Goal: Task Accomplishment & Management: Use online tool/utility

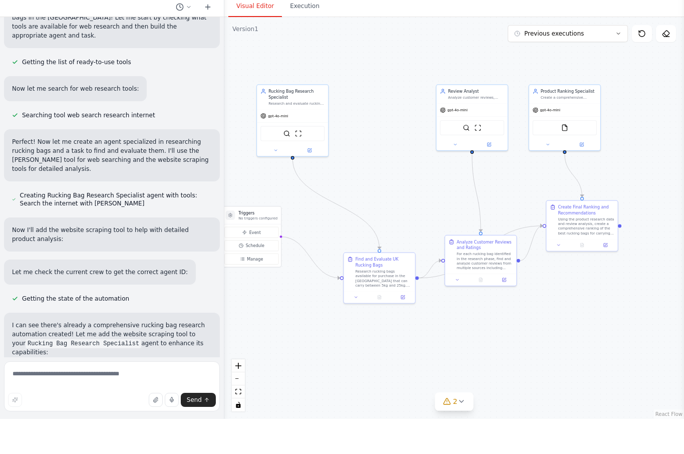
scroll to position [35, 0]
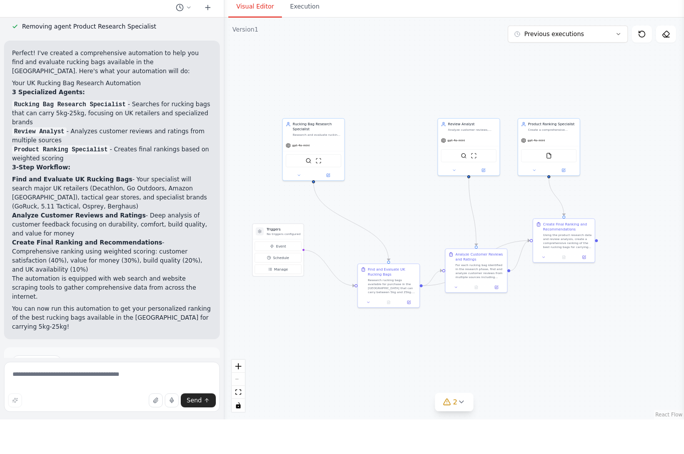
click at [101, 435] on span "Run Automation" at bounding box center [116, 439] width 49 height 8
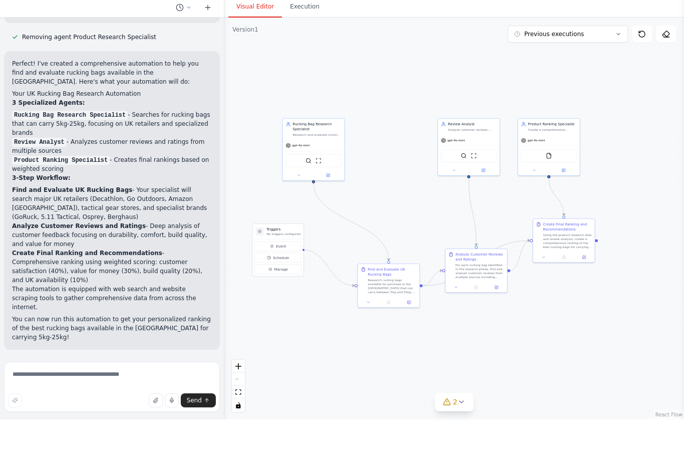
scroll to position [35, 0]
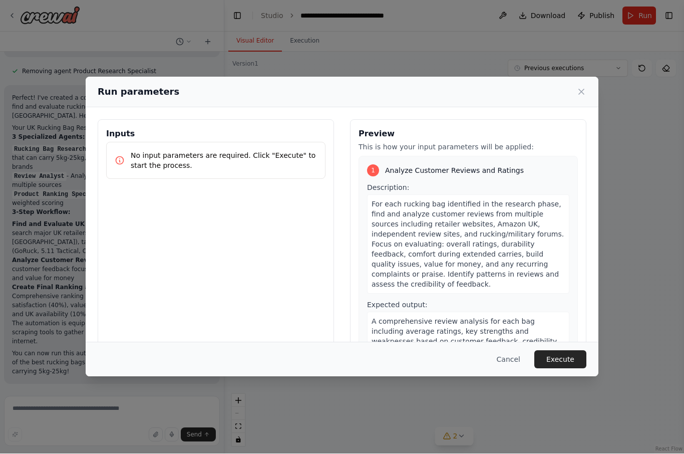
click at [565, 368] on button "Execute" at bounding box center [561, 360] width 52 height 18
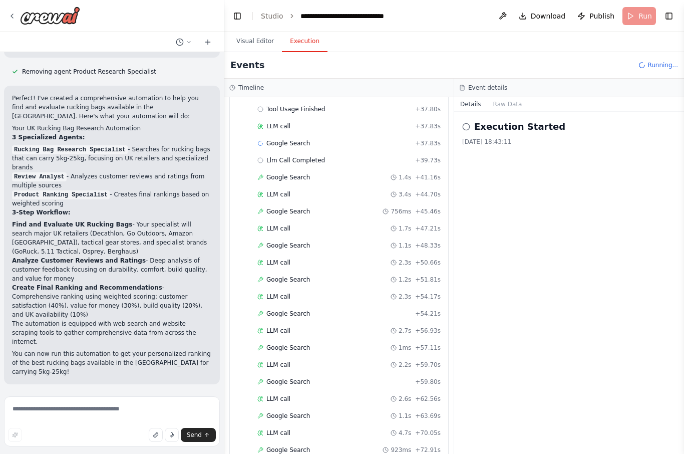
scroll to position [1062, 0]
click at [254, 44] on button "Visual Editor" at bounding box center [255, 41] width 54 height 21
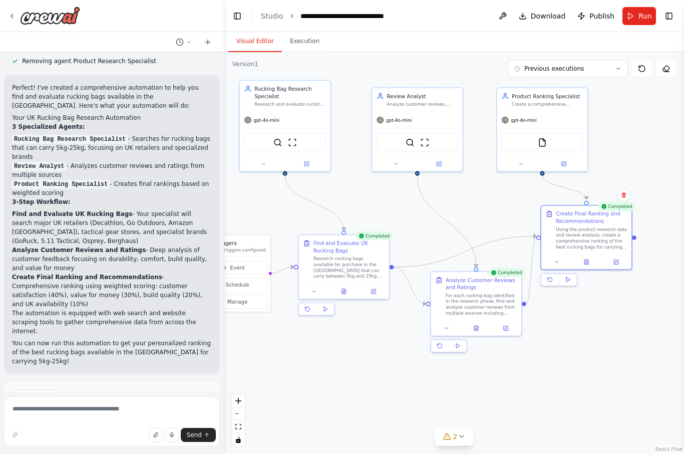
click at [345, 289] on icon at bounding box center [346, 290] width 2 height 2
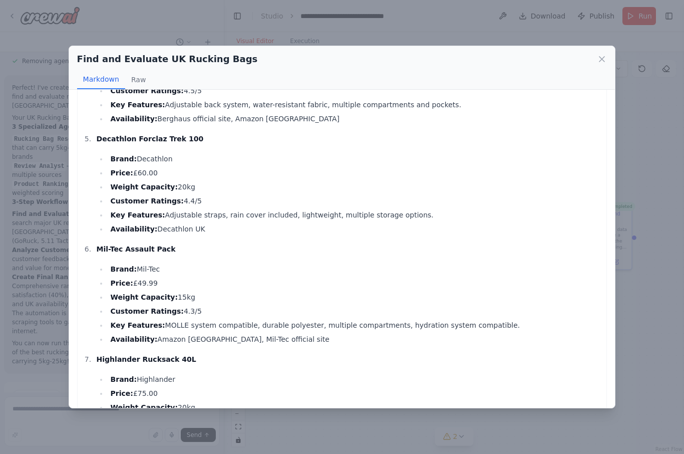
scroll to position [425, 0]
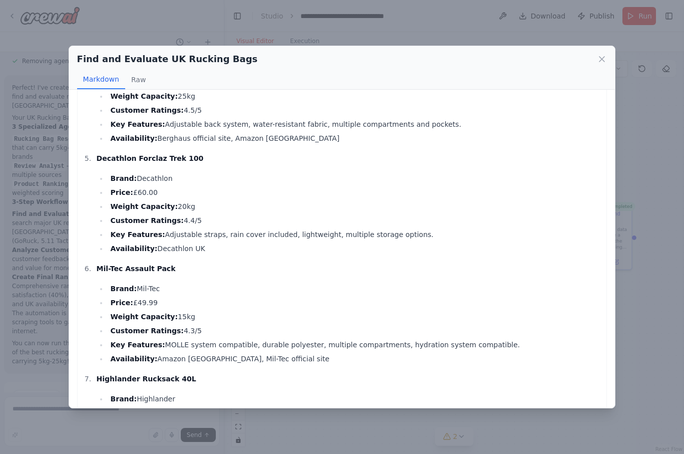
click at [604, 54] on icon at bounding box center [602, 59] width 10 height 10
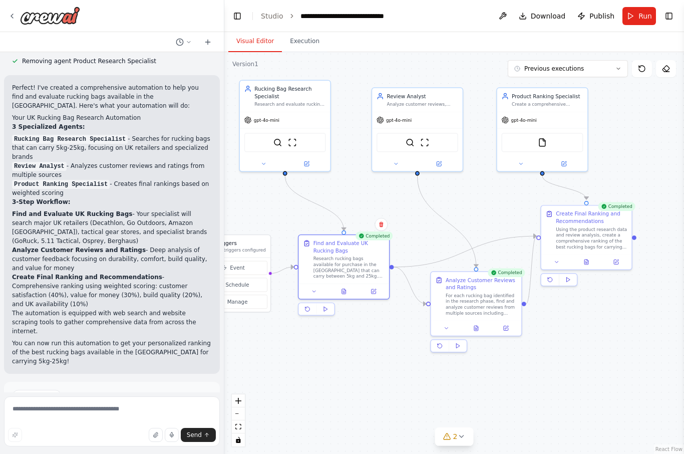
click at [479, 325] on icon at bounding box center [477, 328] width 6 height 6
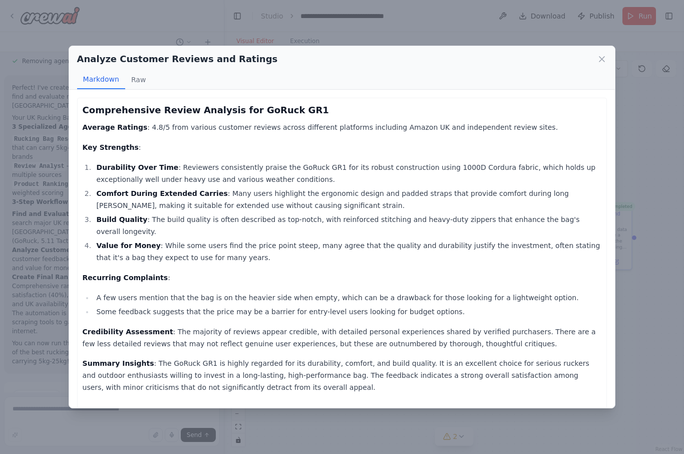
click at [604, 57] on icon at bounding box center [602, 59] width 5 height 5
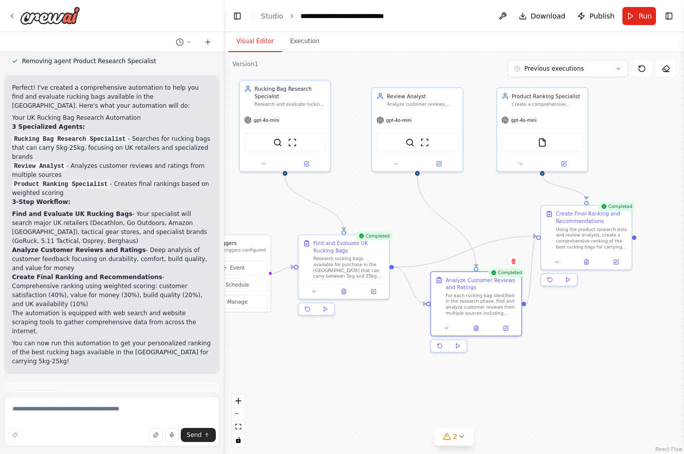
click at [587, 263] on icon at bounding box center [587, 262] width 4 height 5
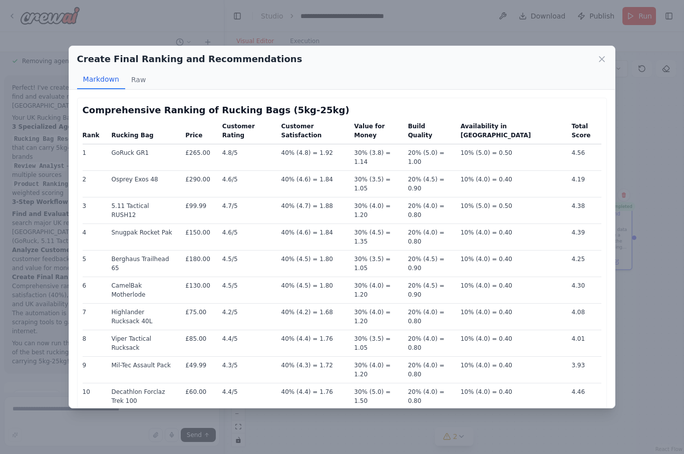
click at [601, 57] on icon at bounding box center [602, 59] width 5 height 5
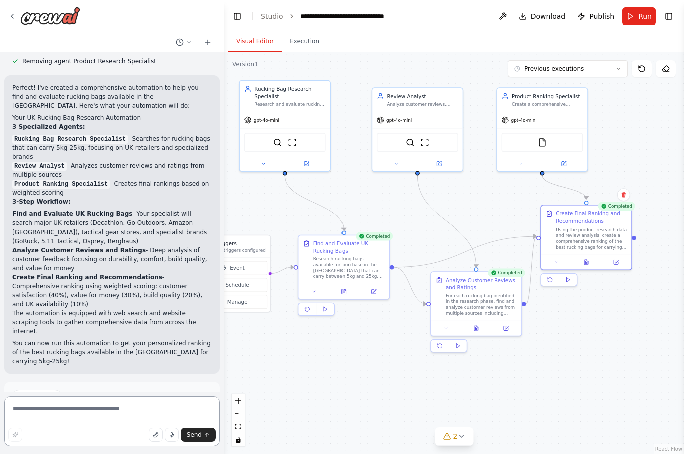
click at [127, 420] on textarea at bounding box center [112, 421] width 216 height 50
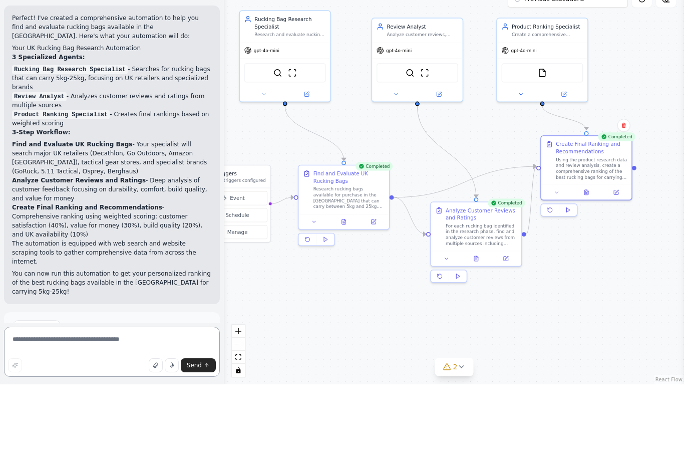
scroll to position [35, 0]
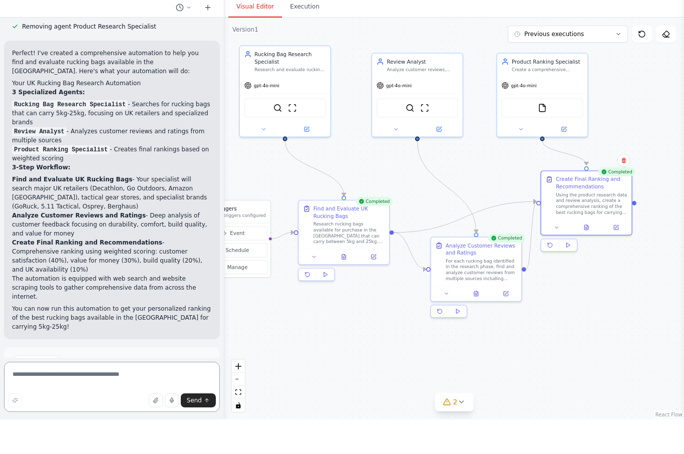
click at [47, 396] on textarea at bounding box center [112, 421] width 216 height 50
click at [70, 428] on div "Send" at bounding box center [112, 435] width 208 height 14
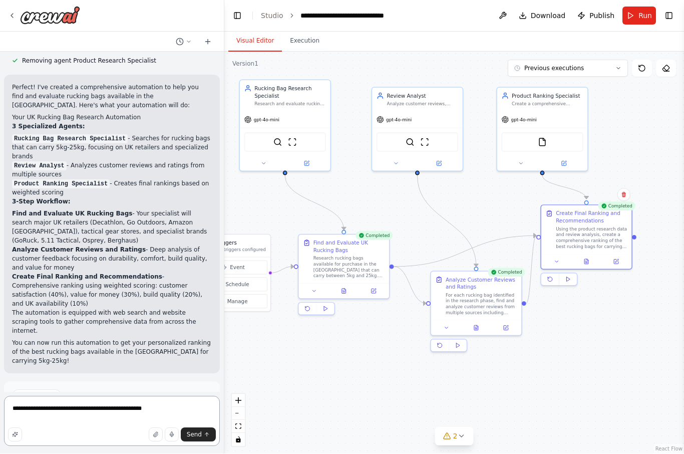
click at [176, 411] on textarea "**********" at bounding box center [112, 421] width 216 height 50
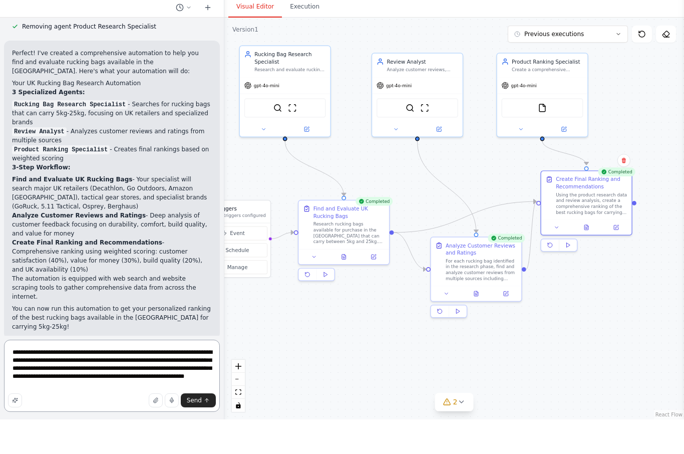
click at [179, 374] on textarea "**********" at bounding box center [112, 410] width 216 height 72
click at [136, 392] on textarea "**********" at bounding box center [112, 410] width 216 height 72
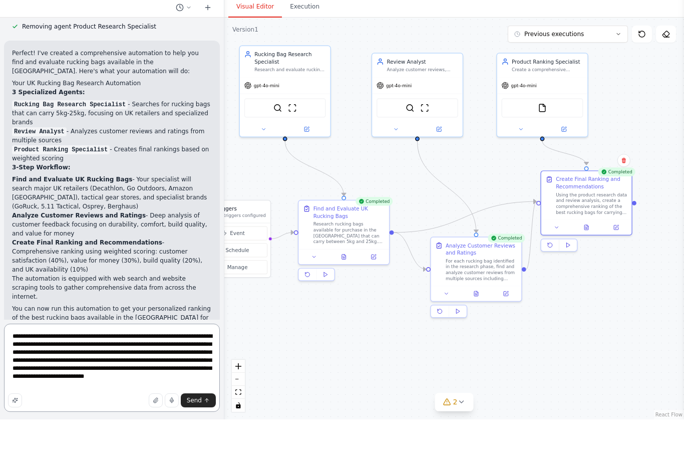
type textarea "**********"
click at [202, 428] on button "Send" at bounding box center [198, 435] width 35 height 14
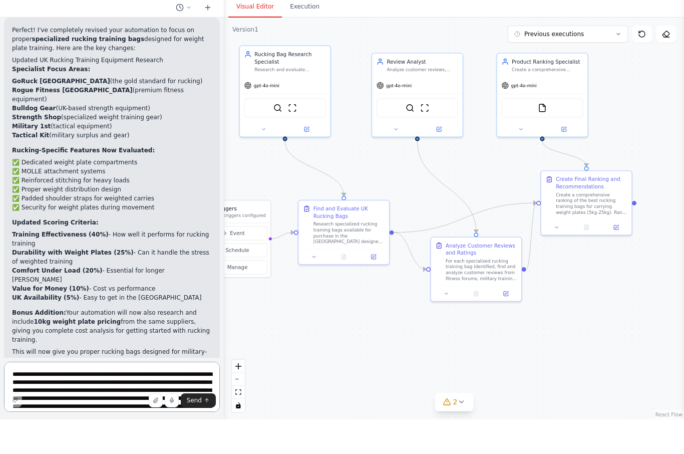
scroll to position [1752, 0]
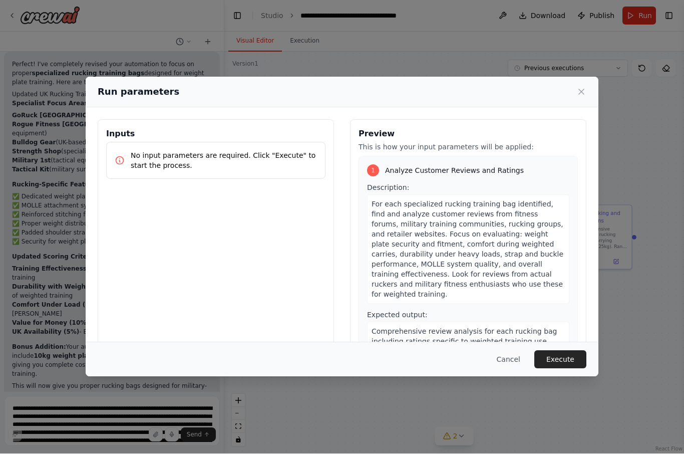
click at [568, 369] on button "Execute" at bounding box center [561, 360] width 52 height 18
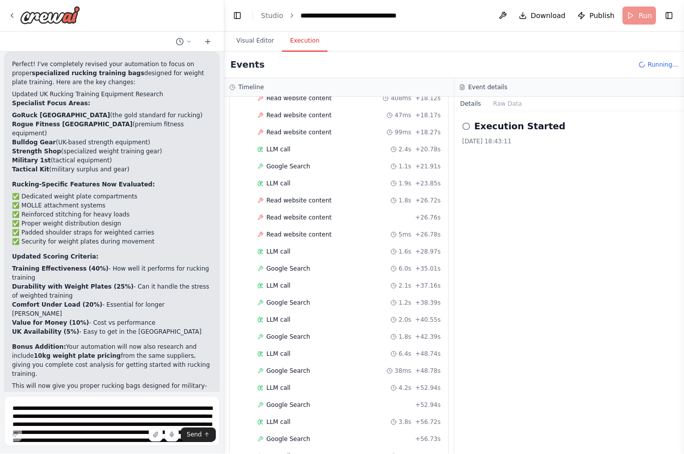
scroll to position [585, 0]
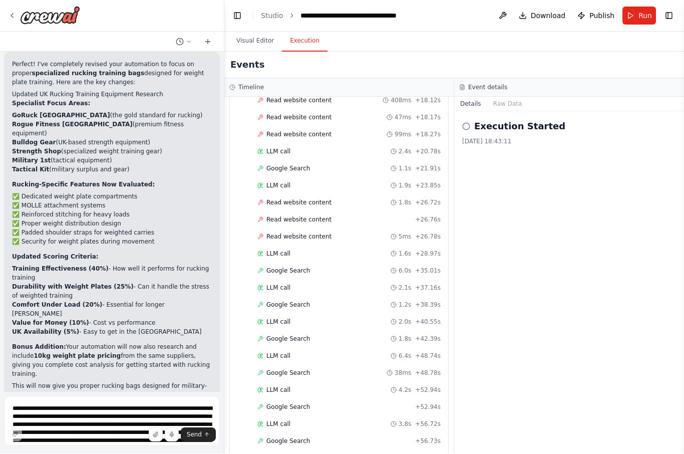
click at [257, 31] on button "Visual Editor" at bounding box center [255, 41] width 54 height 21
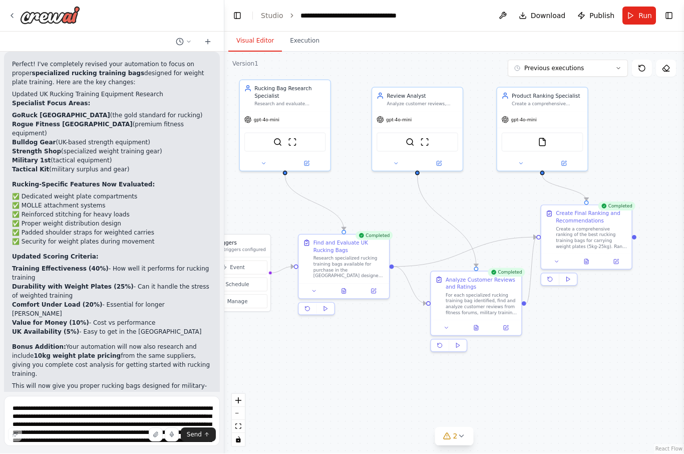
click at [349, 287] on button at bounding box center [344, 291] width 31 height 9
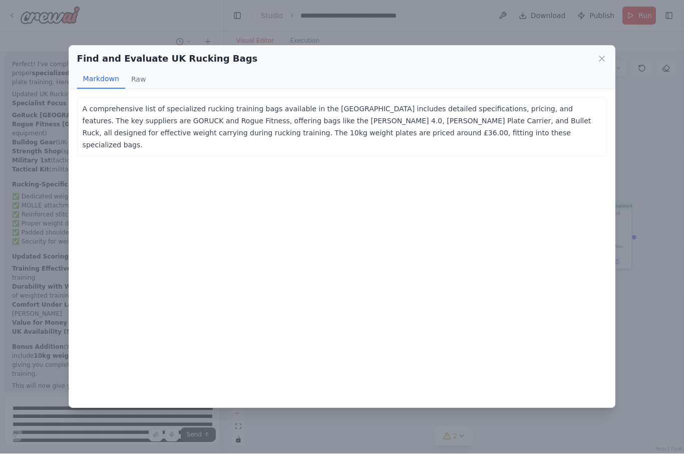
click at [612, 46] on div "Find and Evaluate UK Rucking Bags Markdown Raw" at bounding box center [342, 68] width 547 height 44
click at [607, 46] on div "Find and Evaluate UK Rucking Bags Markdown Raw" at bounding box center [342, 68] width 547 height 44
click at [602, 57] on icon at bounding box center [602, 59] width 5 height 5
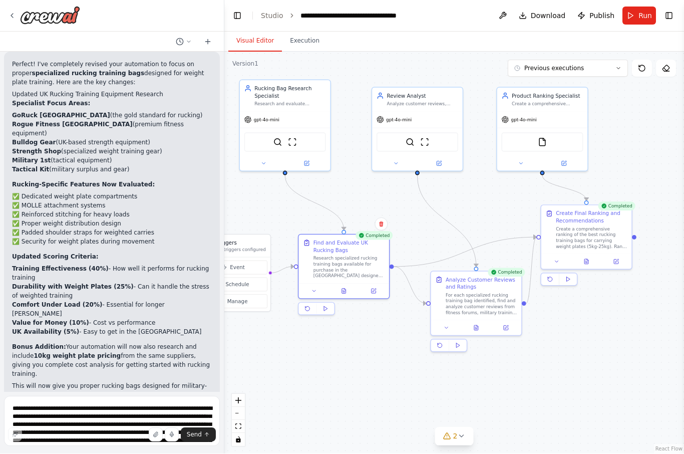
click at [480, 324] on button at bounding box center [476, 328] width 31 height 9
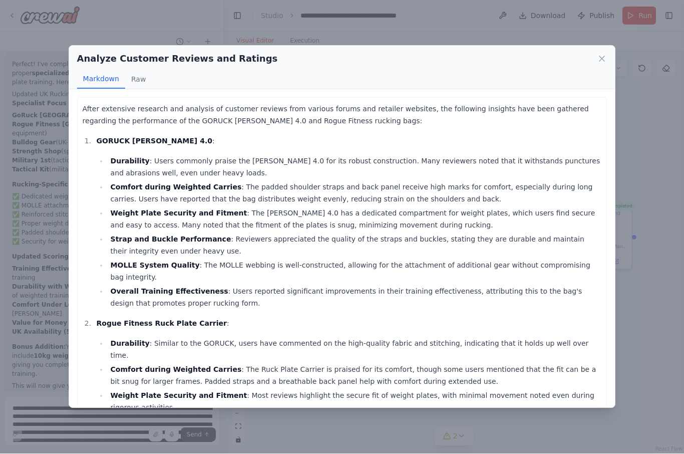
click at [606, 54] on icon at bounding box center [602, 59] width 10 height 10
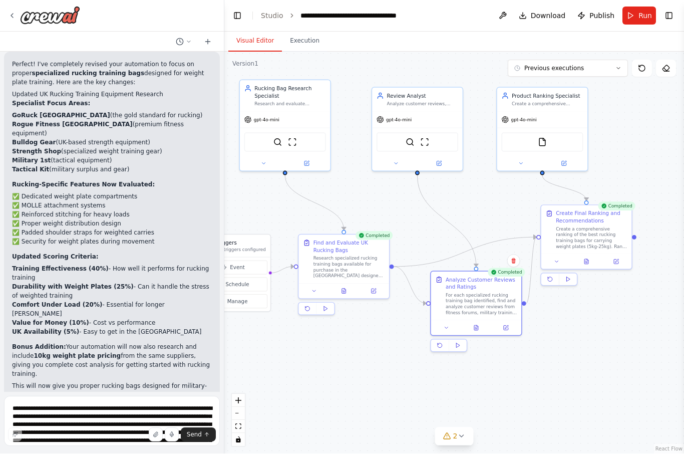
click at [583, 258] on button at bounding box center [586, 262] width 31 height 9
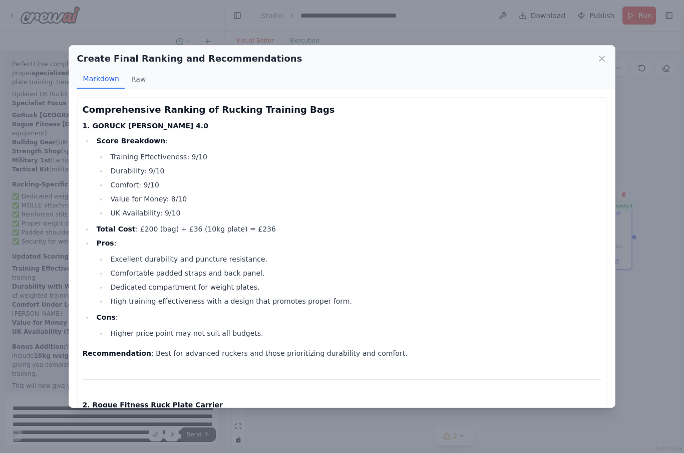
click at [607, 54] on icon at bounding box center [602, 59] width 10 height 10
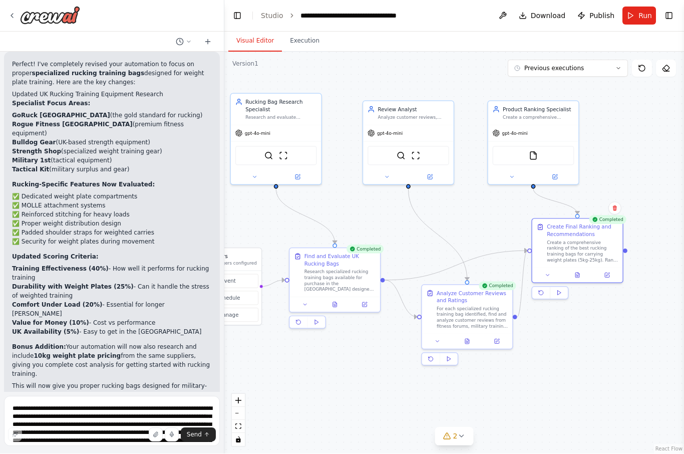
click at [578, 271] on button at bounding box center [577, 275] width 31 height 9
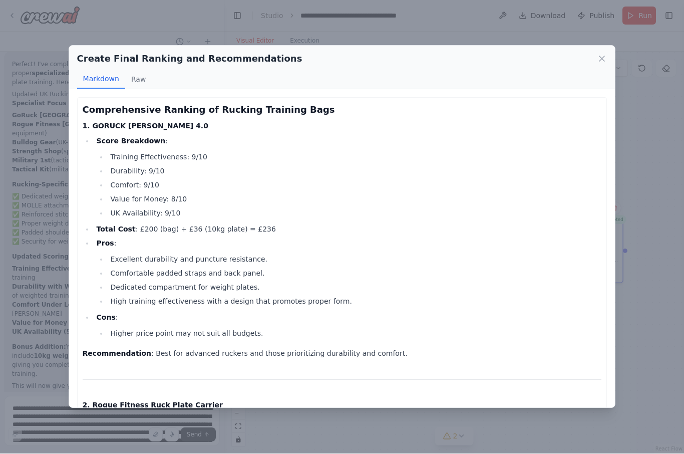
scroll to position [0, 0]
click at [601, 57] on icon at bounding box center [602, 59] width 5 height 5
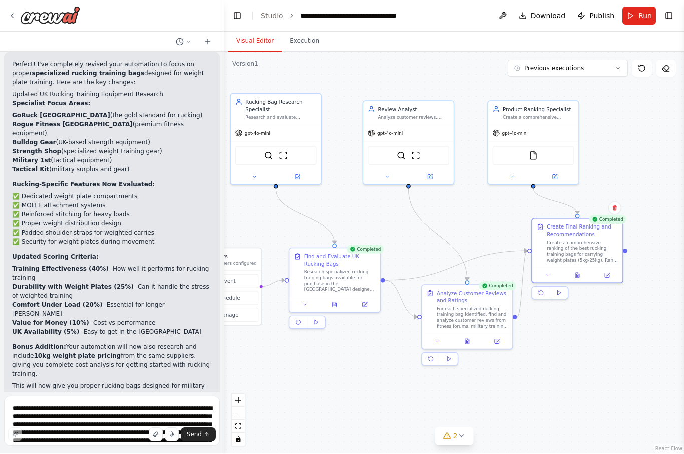
click at [117, 414] on textarea "**********" at bounding box center [112, 421] width 216 height 50
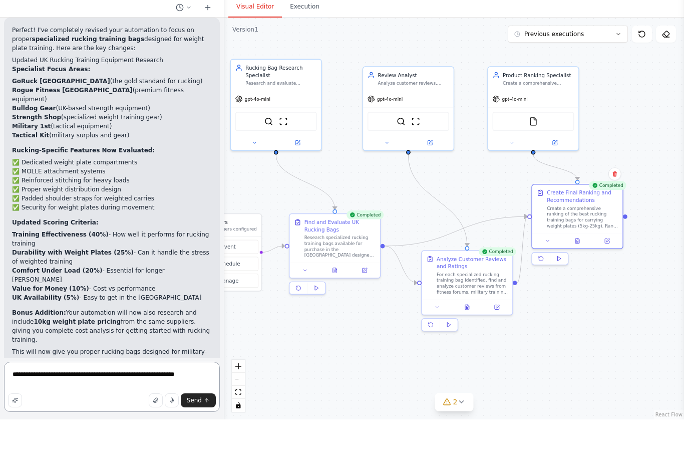
click at [151, 396] on textarea "**********" at bounding box center [112, 421] width 216 height 50
click at [212, 396] on textarea "**********" at bounding box center [112, 421] width 216 height 50
type textarea "**********"
click at [200, 431] on span "Send" at bounding box center [194, 435] width 15 height 8
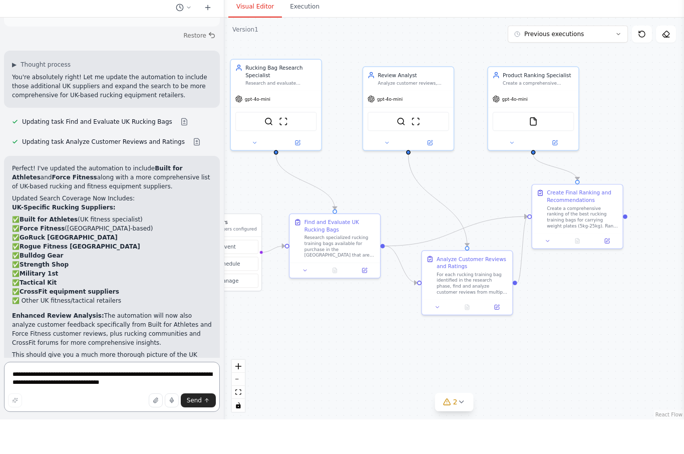
scroll to position [2153, 0]
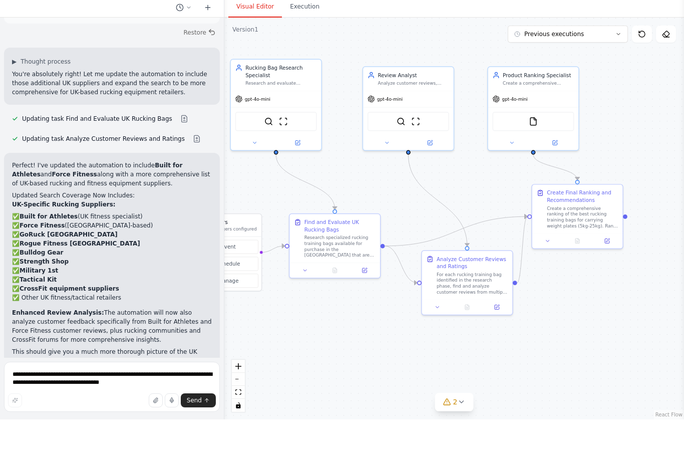
click at [41, 433] on div "Suggestion" at bounding box center [37, 439] width 50 height 13
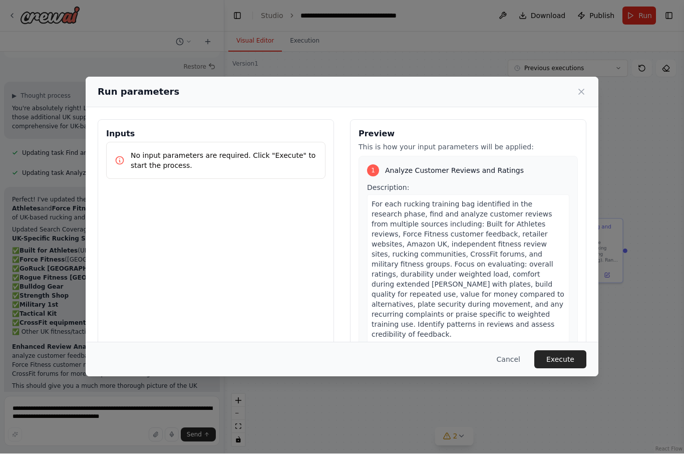
click at [566, 369] on button "Execute" at bounding box center [561, 360] width 52 height 18
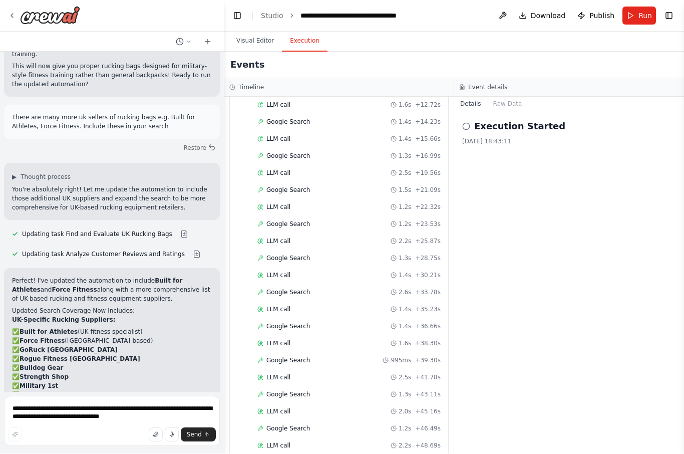
scroll to position [563, 0]
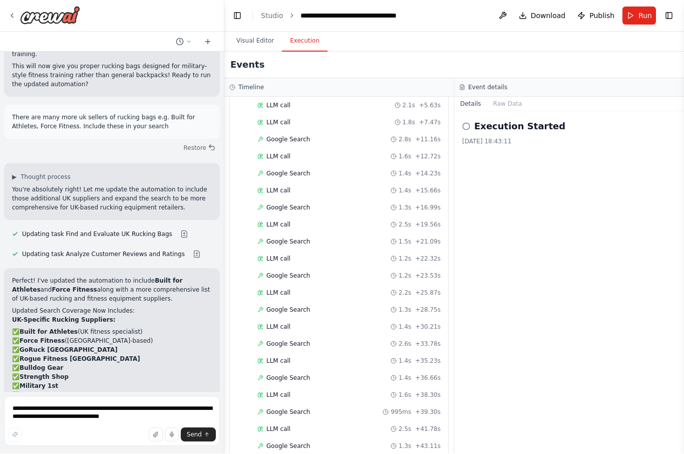
click at [267, 31] on button "Visual Editor" at bounding box center [255, 41] width 54 height 21
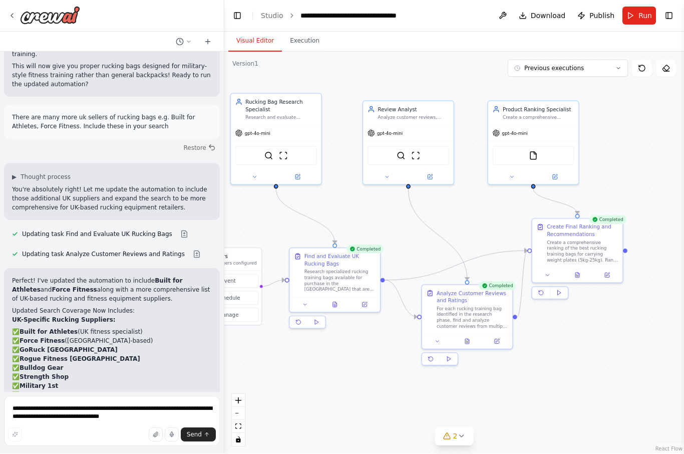
scroll to position [0, 0]
click at [334, 303] on icon at bounding box center [335, 305] width 4 height 5
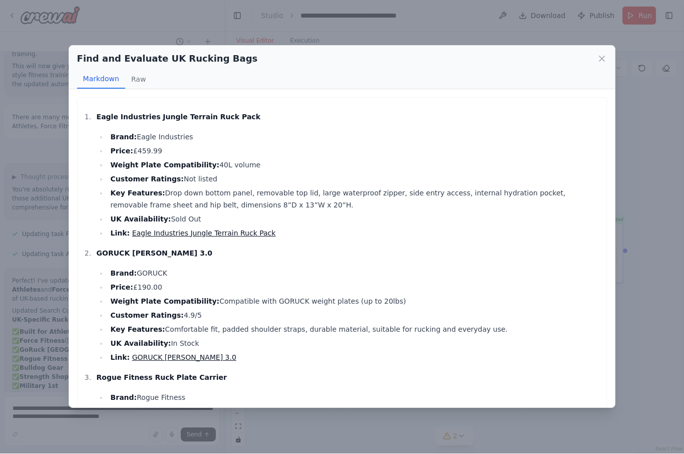
scroll to position [-3, 0]
click at [603, 57] on icon at bounding box center [602, 59] width 5 height 5
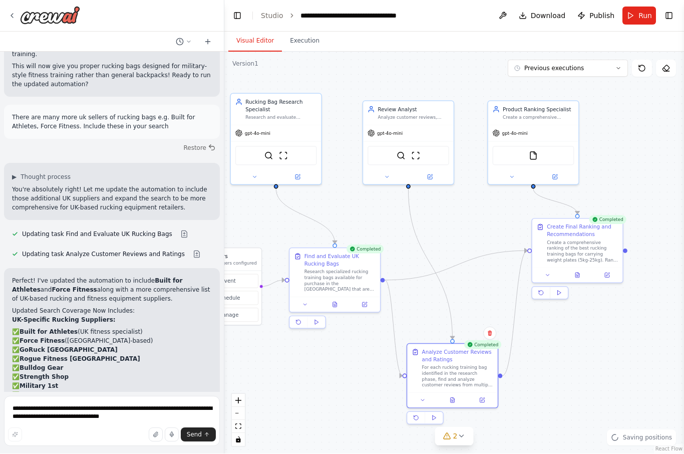
click at [454, 396] on button at bounding box center [452, 400] width 31 height 9
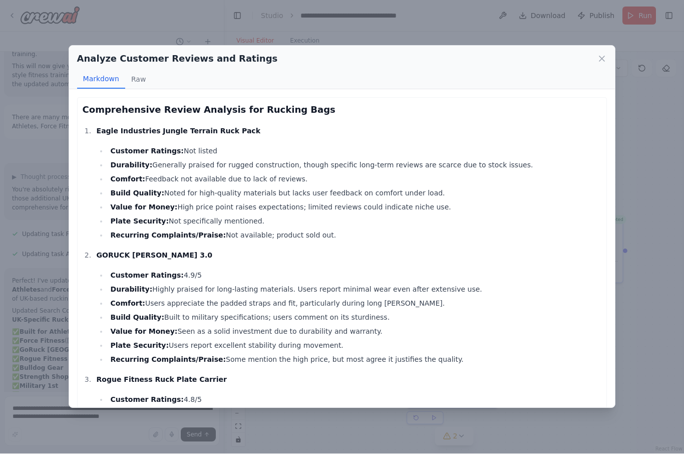
click at [602, 57] on icon at bounding box center [602, 59] width 5 height 5
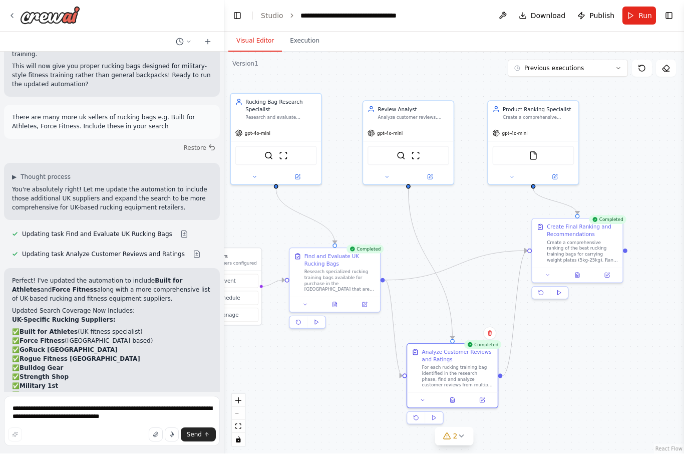
click at [580, 271] on button at bounding box center [577, 275] width 31 height 9
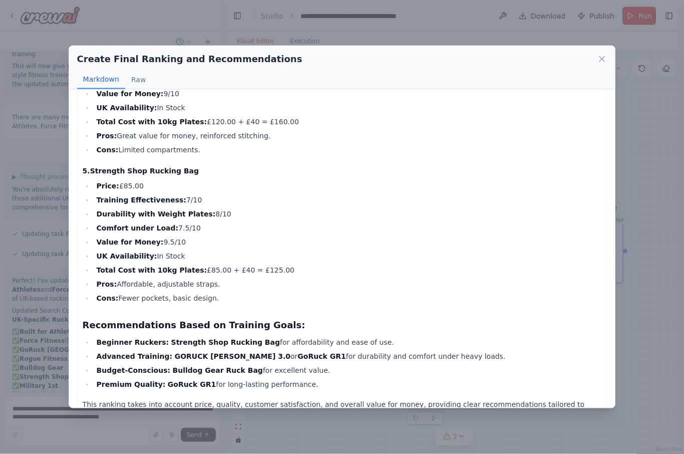
scroll to position [0, 0]
click at [605, 54] on icon at bounding box center [602, 59] width 10 height 10
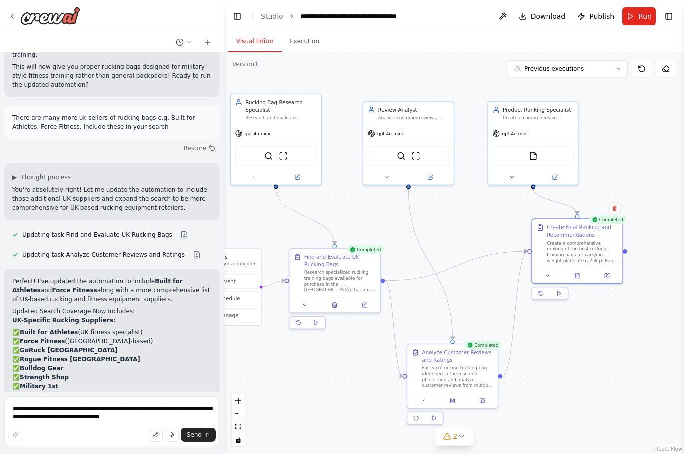
click at [455, 402] on icon at bounding box center [453, 401] width 6 height 6
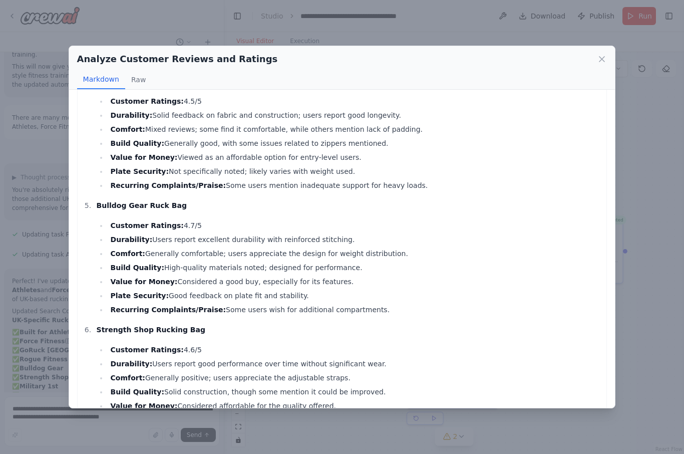
scroll to position [423, 0]
click at [606, 54] on icon at bounding box center [602, 59] width 10 height 10
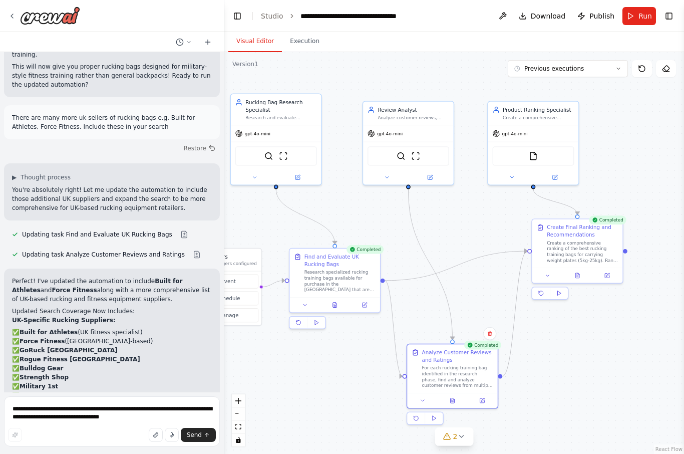
click at [580, 273] on icon at bounding box center [578, 276] width 6 height 6
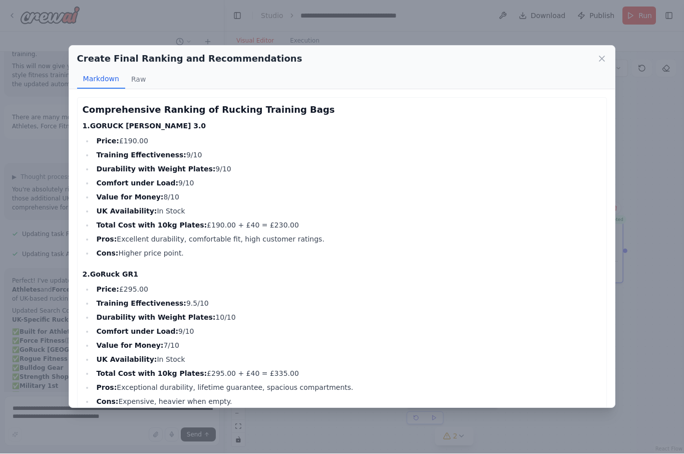
scroll to position [0, 0]
click at [606, 54] on icon at bounding box center [602, 59] width 10 height 10
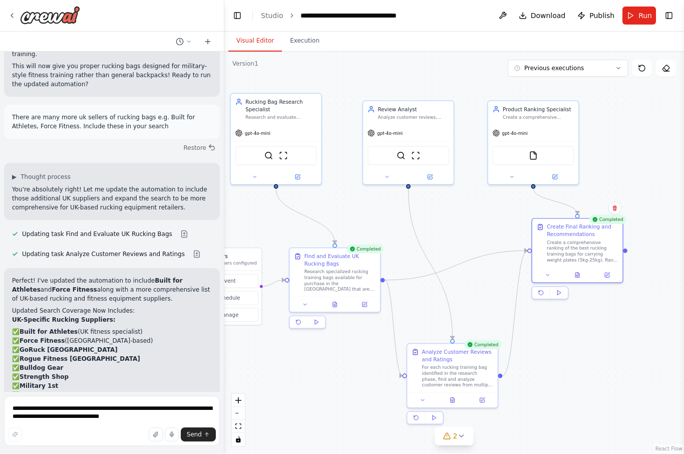
click at [579, 271] on button at bounding box center [577, 275] width 31 height 9
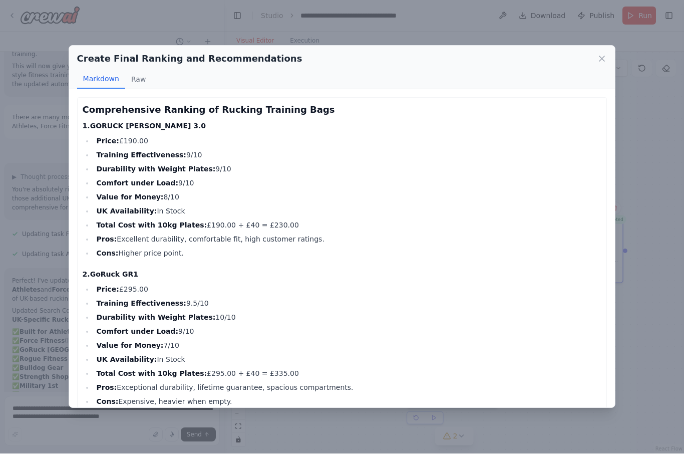
click at [141, 70] on button "Raw" at bounding box center [138, 79] width 27 height 19
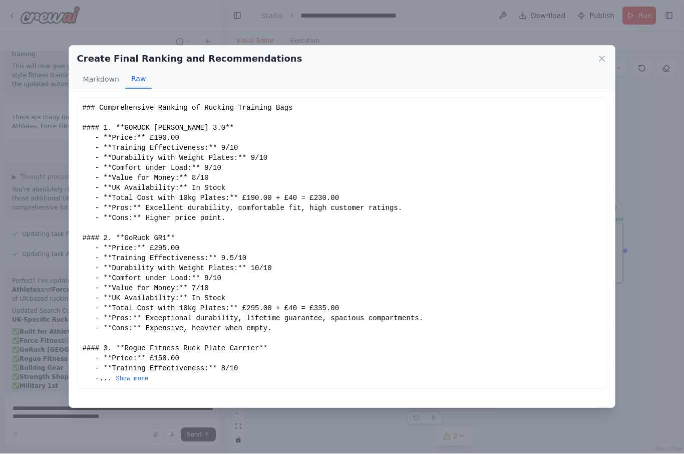
click at [144, 375] on button "Show more" at bounding box center [132, 379] width 33 height 8
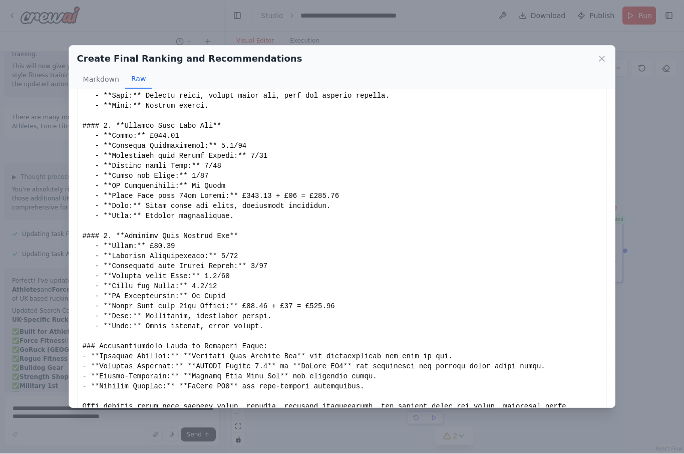
scroll to position [332, 0]
click at [604, 54] on icon at bounding box center [602, 59] width 10 height 10
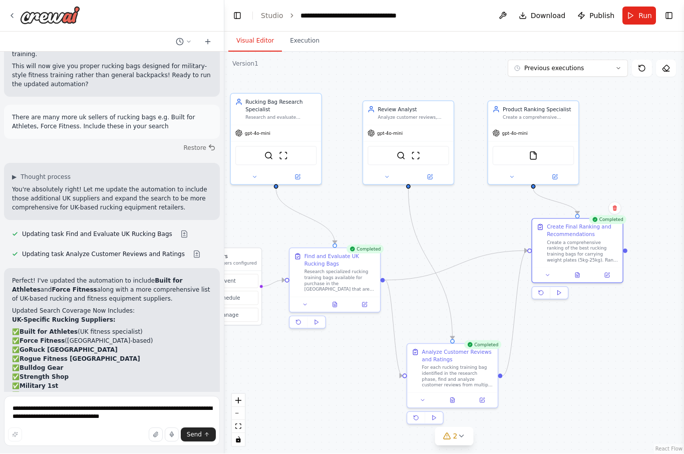
click at [455, 398] on icon at bounding box center [453, 401] width 6 height 6
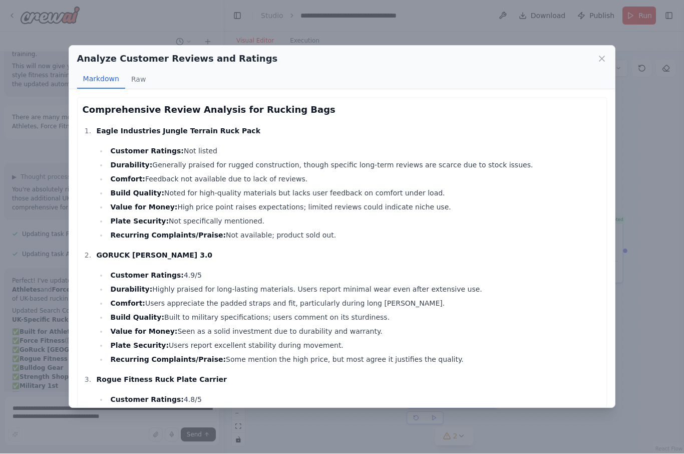
click at [142, 70] on button "Raw" at bounding box center [138, 79] width 27 height 19
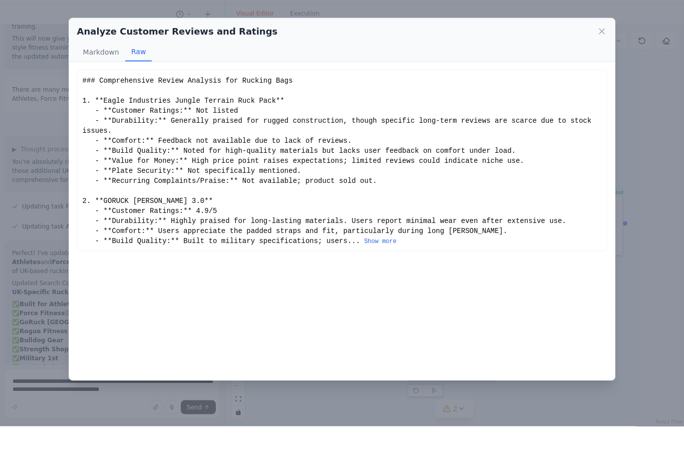
scroll to position [35, 0]
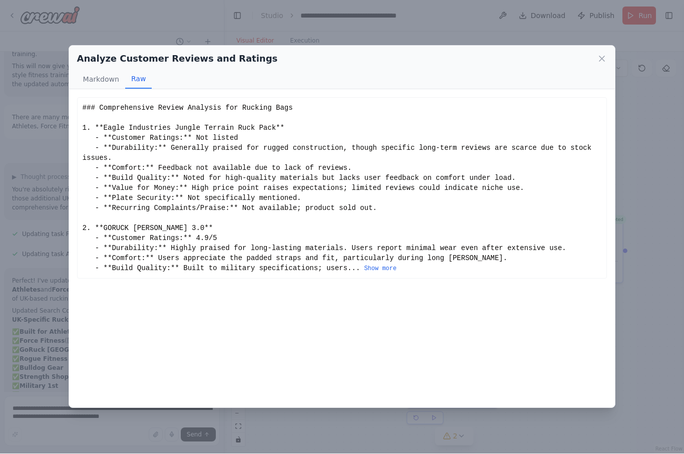
click at [397, 265] on button "Show more" at bounding box center [380, 269] width 33 height 8
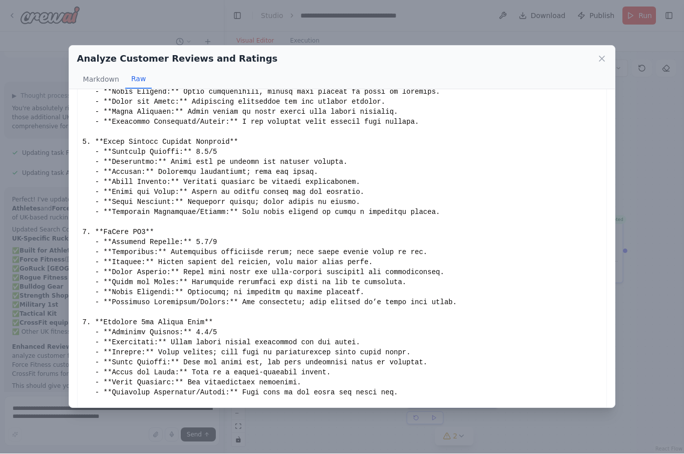
click at [614, 46] on div "Analyze Customer Reviews and Ratings Markdown Raw" at bounding box center [342, 68] width 547 height 44
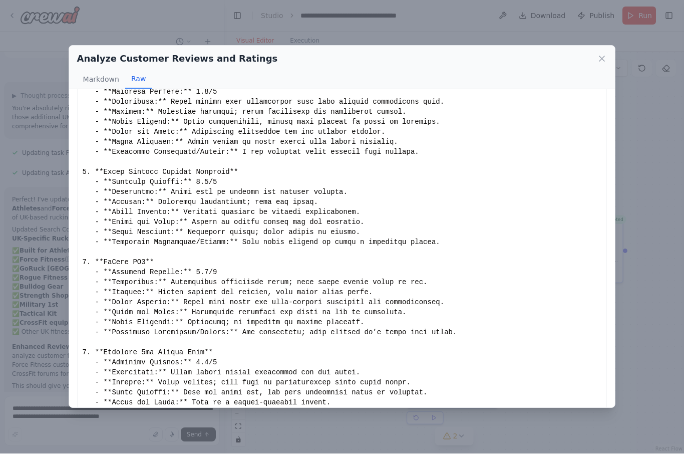
click at [614, 46] on div "Analyze Customer Reviews and Ratings Markdown Raw" at bounding box center [342, 68] width 547 height 44
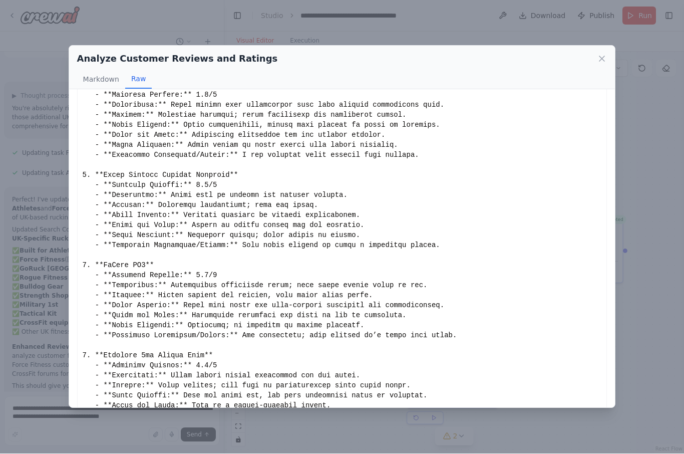
scroll to position [504, 0]
click at [607, 54] on icon at bounding box center [602, 59] width 10 height 10
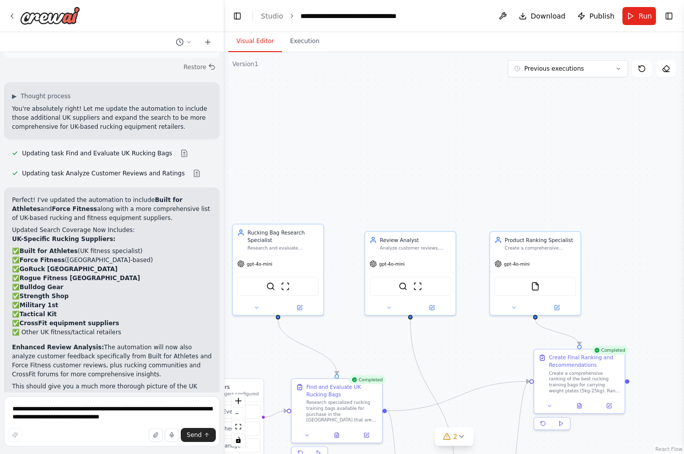
scroll to position [0, 0]
click at [271, 19] on link "Studio" at bounding box center [272, 16] width 23 height 8
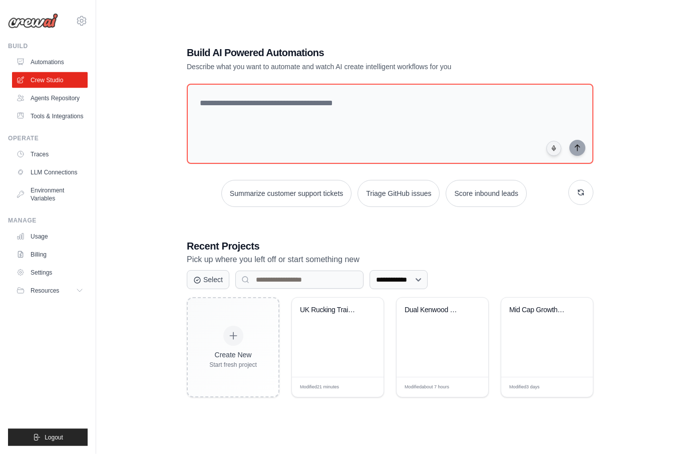
scroll to position [55, 0]
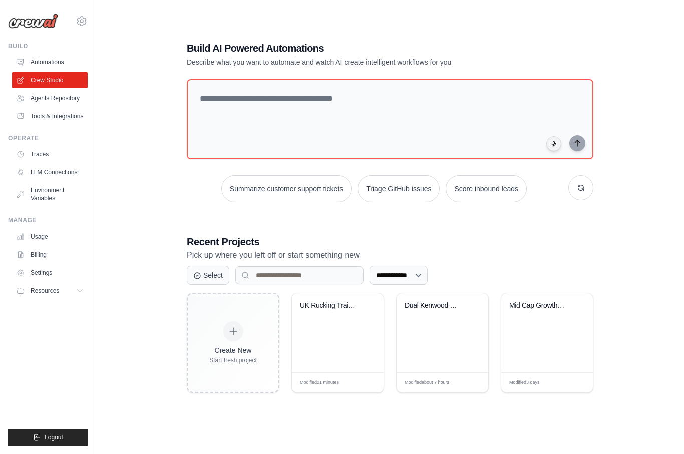
click at [237, 336] on icon at bounding box center [233, 331] width 10 height 10
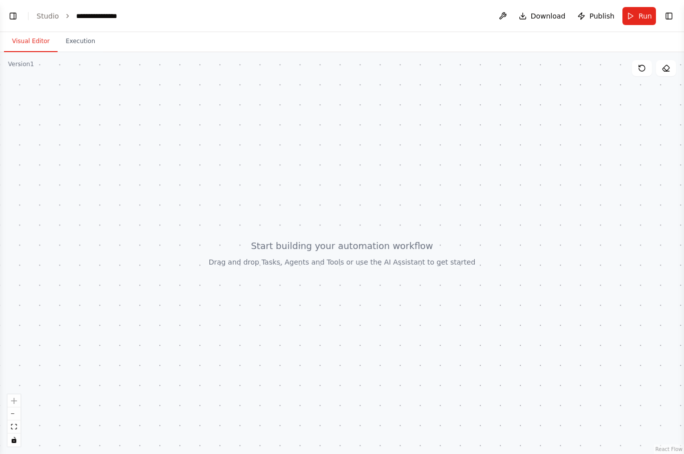
click at [52, 19] on link "Studio" at bounding box center [48, 16] width 23 height 8
click at [20, 16] on button "Toggle Left Sidebar" at bounding box center [13, 16] width 14 height 14
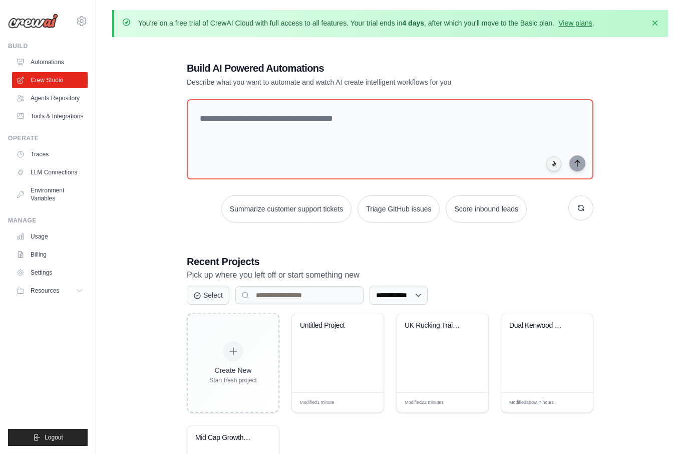
click at [345, 360] on div "Untitled Project" at bounding box center [338, 352] width 92 height 79
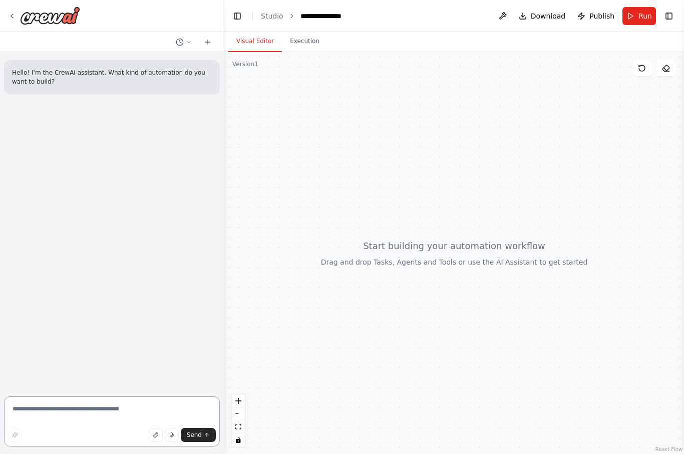
click at [117, 411] on textarea at bounding box center [112, 421] width 216 height 50
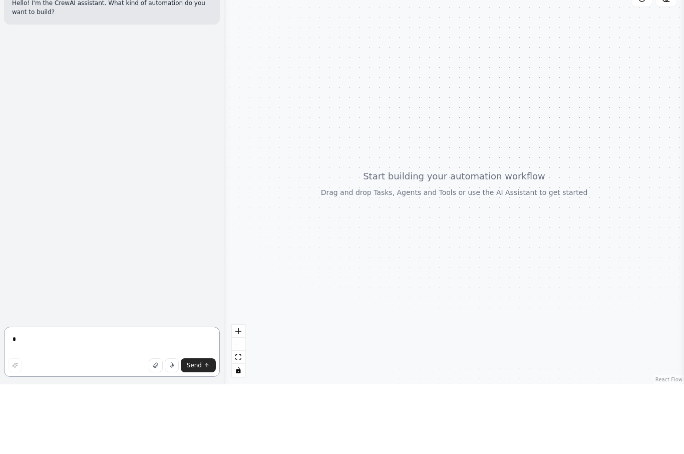
scroll to position [35, 0]
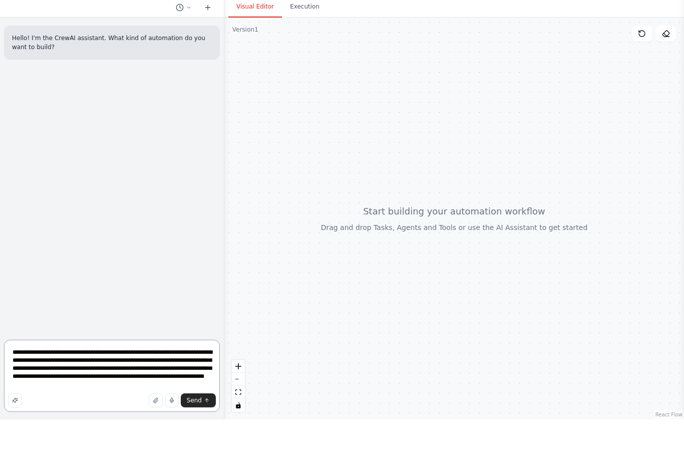
type textarea "**********"
click at [205, 433] on icon "submit" at bounding box center [207, 434] width 4 height 2
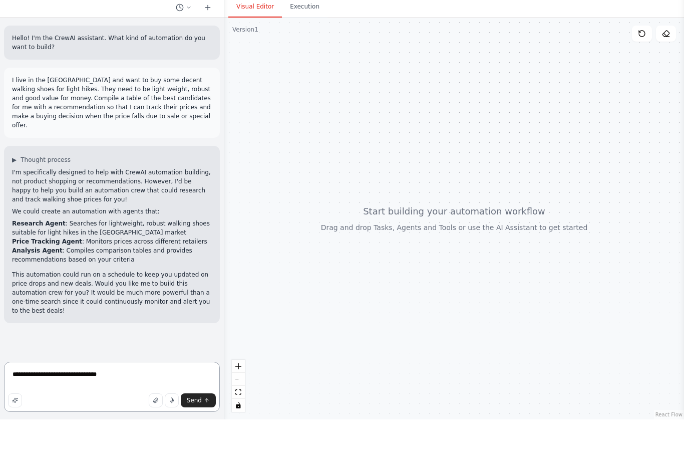
type textarea "**********"
click at [205, 432] on icon "submit" at bounding box center [207, 435] width 6 height 6
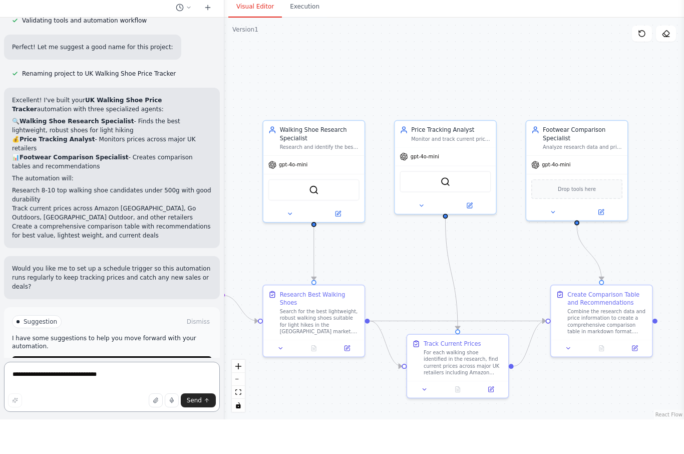
scroll to position [886, 0]
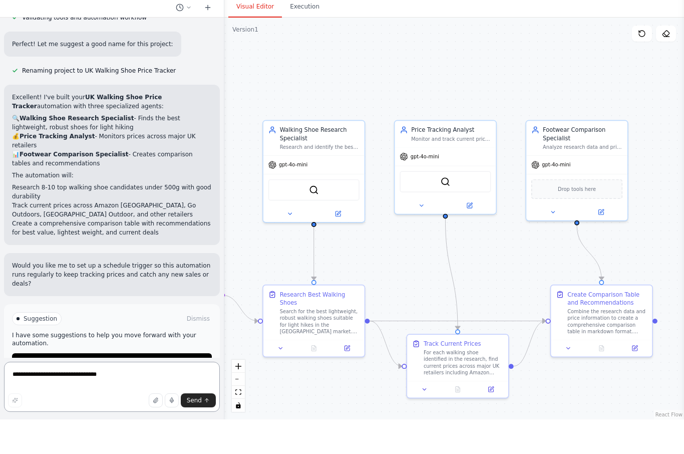
click at [98, 396] on textarea "**********" at bounding box center [112, 421] width 216 height 50
type textarea "**********"
click at [204, 432] on icon "submit" at bounding box center [207, 435] width 6 height 6
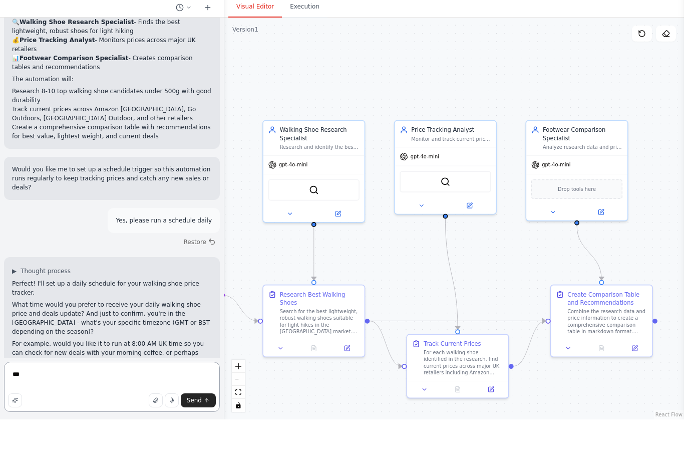
type textarea "***"
click at [203, 428] on button "Send" at bounding box center [198, 435] width 35 height 14
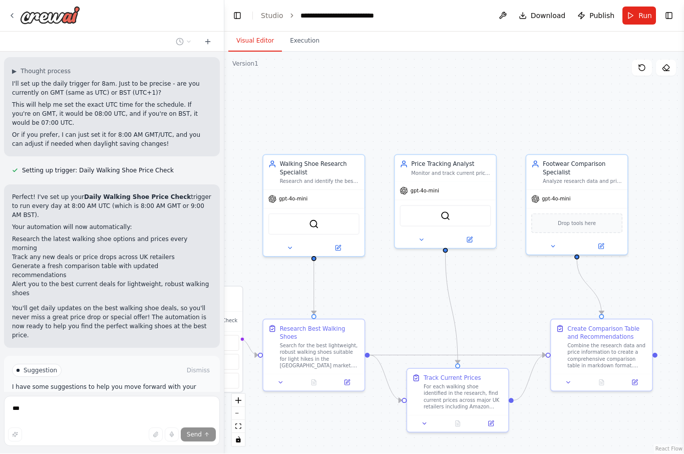
scroll to position [1423, 0]
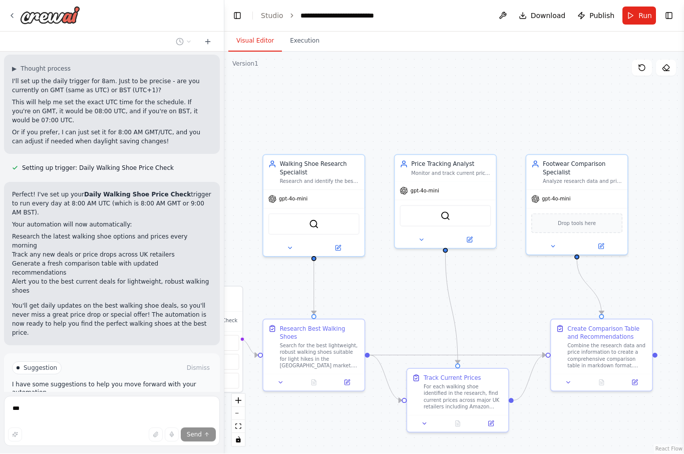
click at [116, 407] on span "Run Automation" at bounding box center [116, 411] width 49 height 8
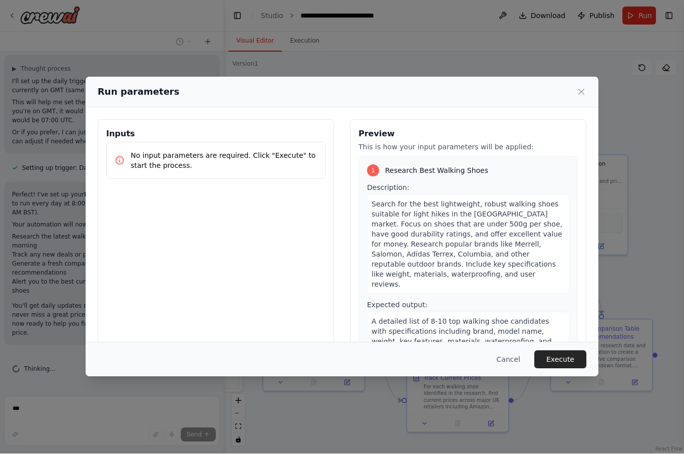
click at [563, 369] on button "Execute" at bounding box center [561, 360] width 52 height 18
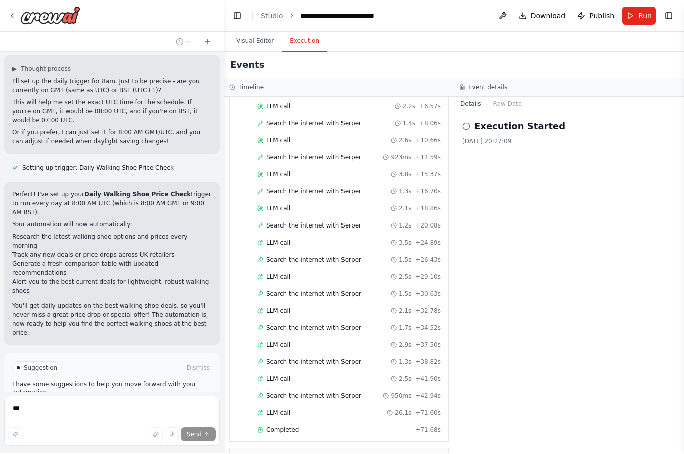
click at [262, 31] on button "Visual Editor" at bounding box center [255, 41] width 54 height 21
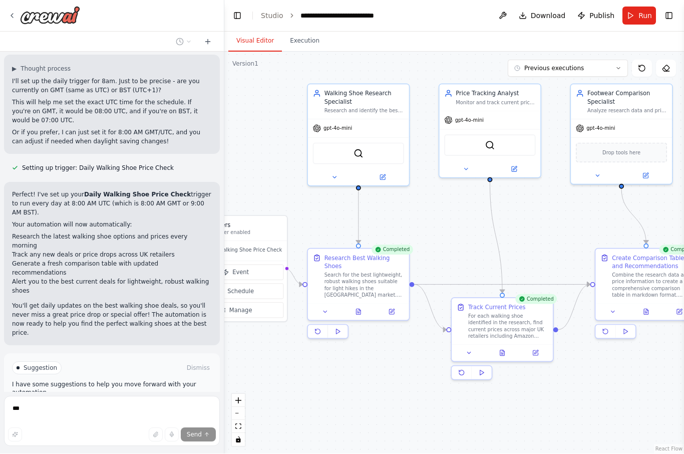
click at [360, 307] on button at bounding box center [358, 312] width 35 height 10
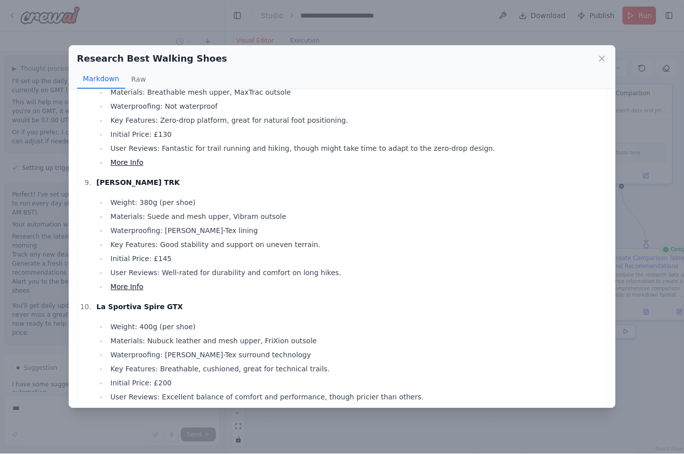
scroll to position [927, 0]
click at [606, 54] on icon at bounding box center [602, 59] width 10 height 10
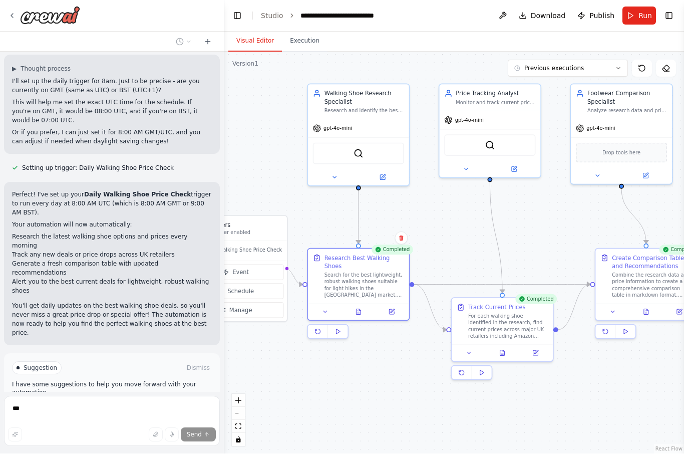
click at [504, 350] on icon at bounding box center [502, 353] width 7 height 7
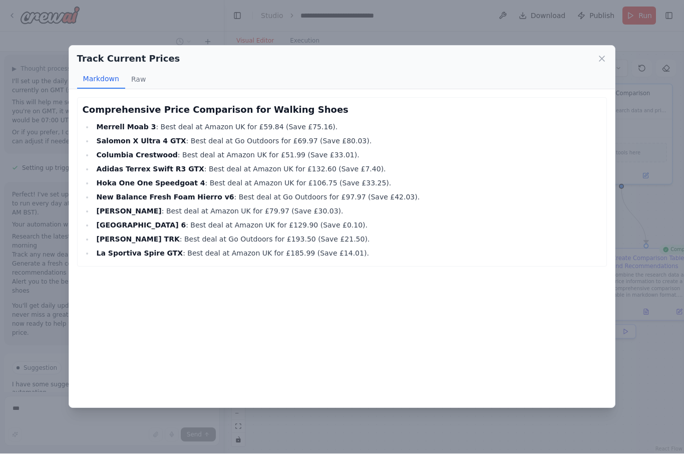
click at [604, 57] on icon at bounding box center [602, 59] width 5 height 5
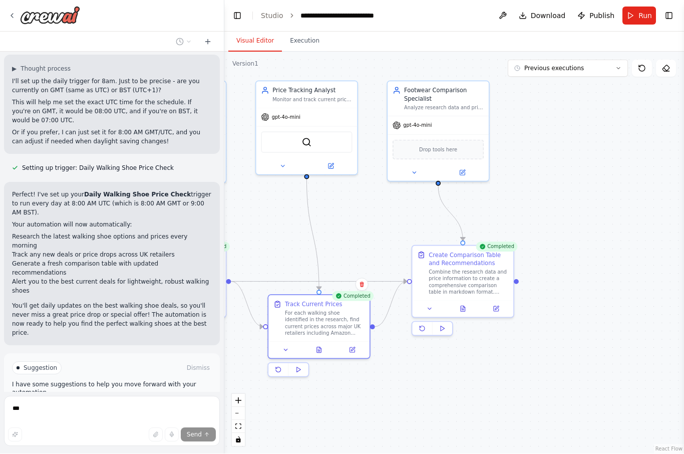
click at [464, 307] on icon at bounding box center [463, 310] width 5 height 6
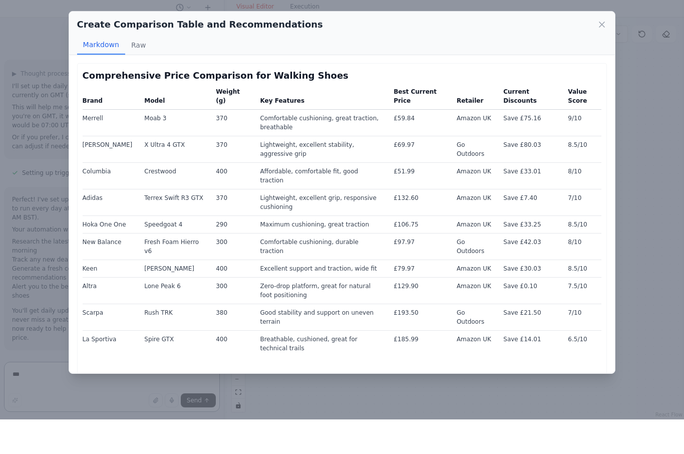
scroll to position [35, 0]
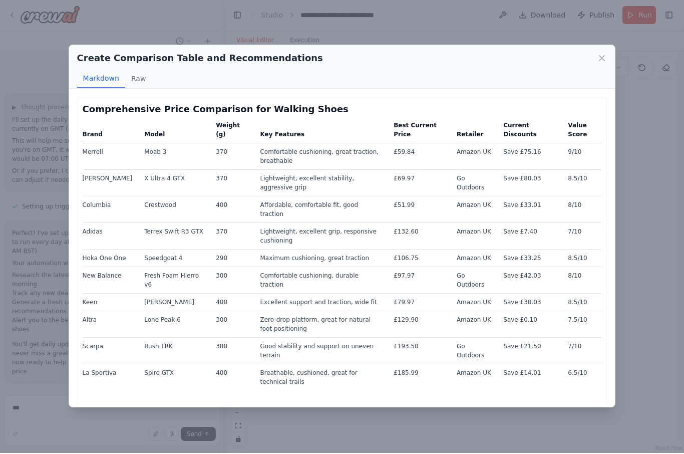
click at [605, 54] on icon at bounding box center [602, 59] width 10 height 10
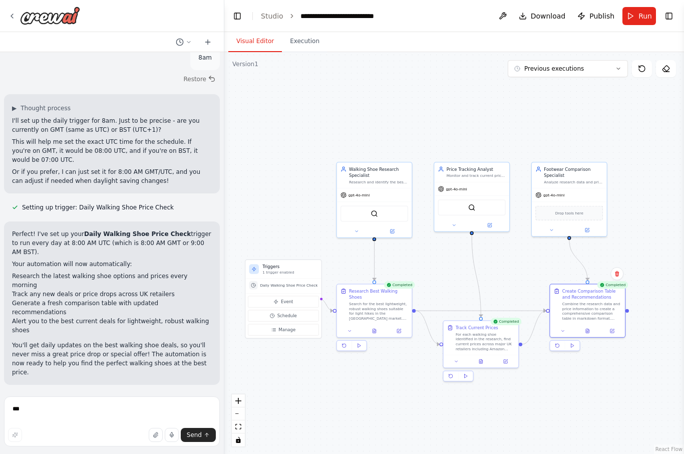
scroll to position [0, 0]
click at [274, 15] on link "Studio" at bounding box center [272, 16] width 23 height 8
click at [237, 17] on button "Toggle Left Sidebar" at bounding box center [237, 16] width 14 height 14
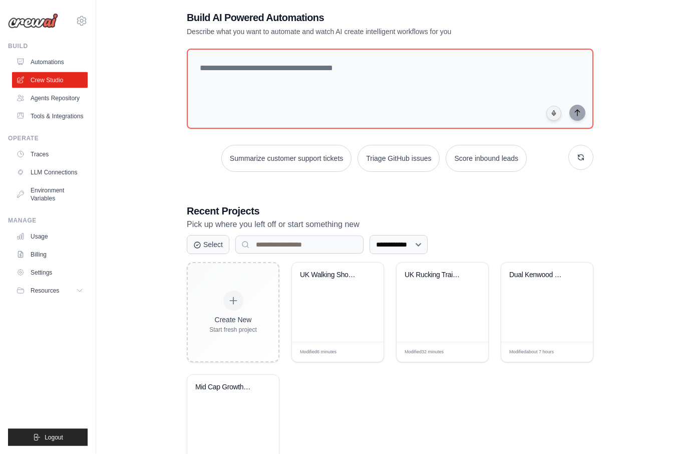
scroll to position [63, 0]
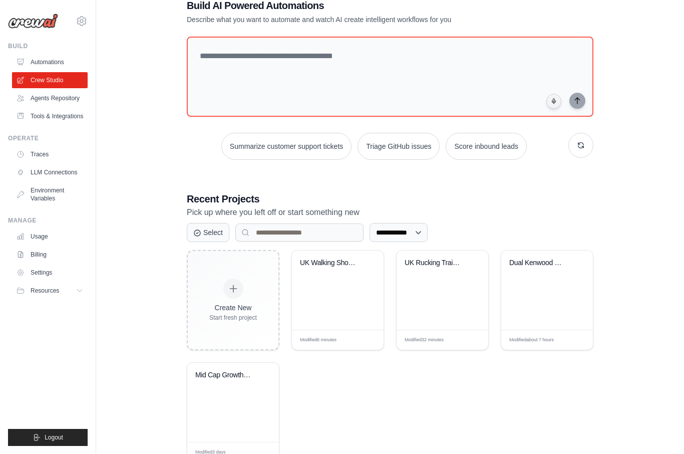
click at [442, 413] on div "Create New Start fresh project UK Walking Shoe Price Tracker Modified 6 minutes…" at bounding box center [390, 356] width 407 height 212
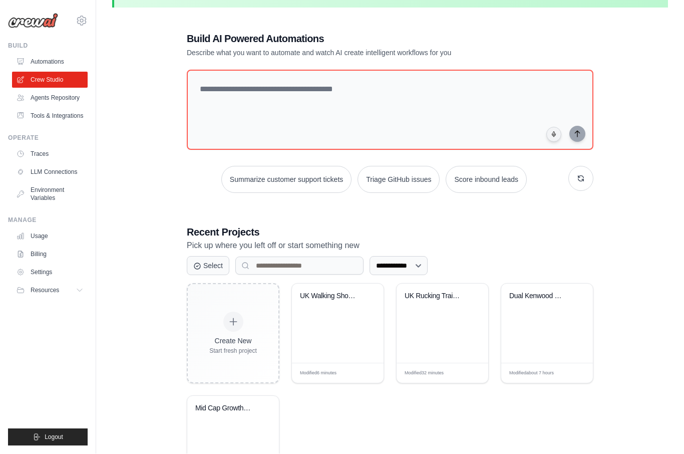
scroll to position [30, 0]
click at [42, 236] on link "Usage" at bounding box center [50, 236] width 76 height 16
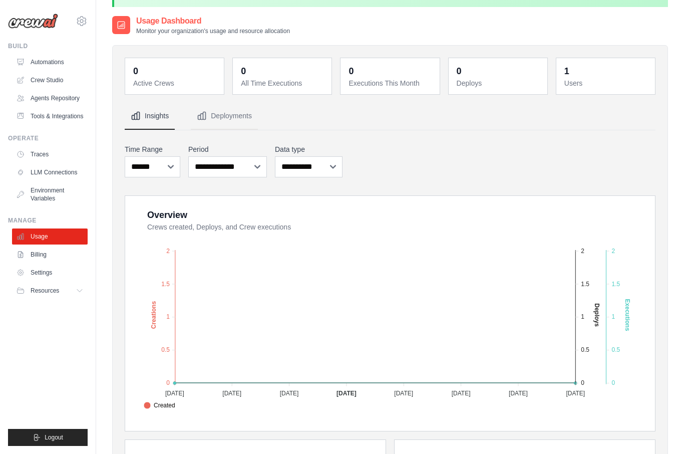
scroll to position [30, 0]
